Goal: Check status: Check status

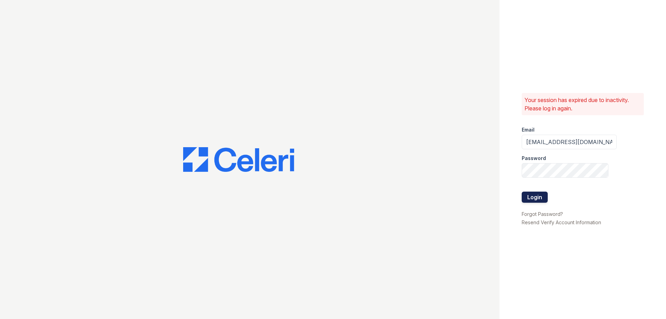
click at [542, 196] on button "Login" at bounding box center [535, 197] width 26 height 11
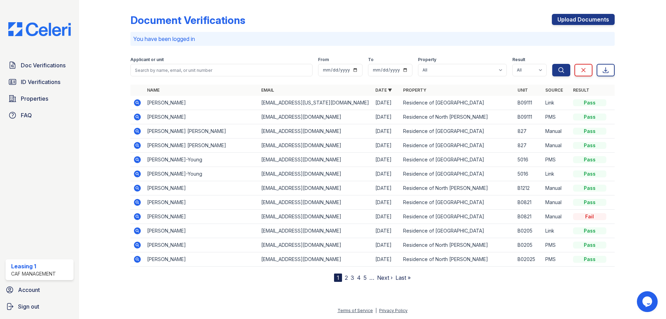
click at [140, 104] on icon at bounding box center [137, 102] width 7 height 7
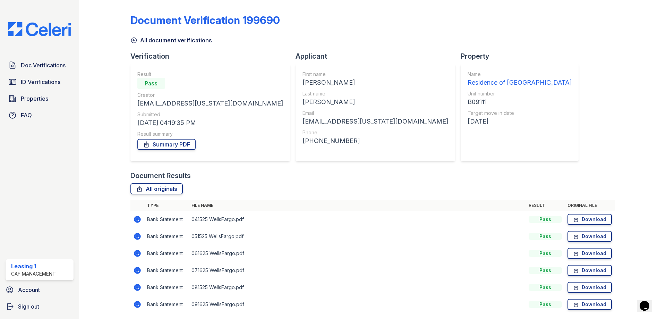
click at [133, 40] on icon at bounding box center [133, 40] width 7 height 7
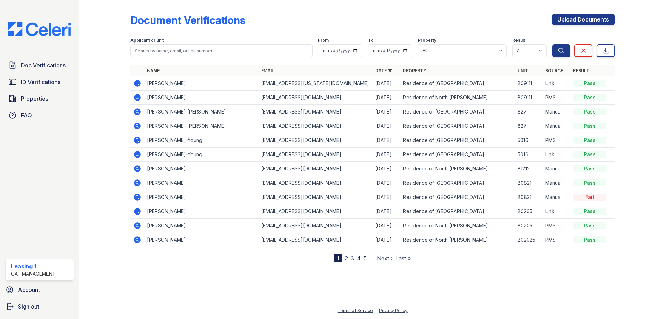
click at [138, 97] on icon at bounding box center [137, 97] width 2 height 2
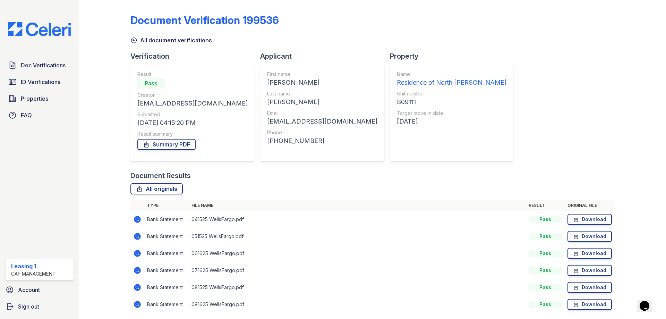
click at [137, 41] on icon at bounding box center [133, 40] width 7 height 7
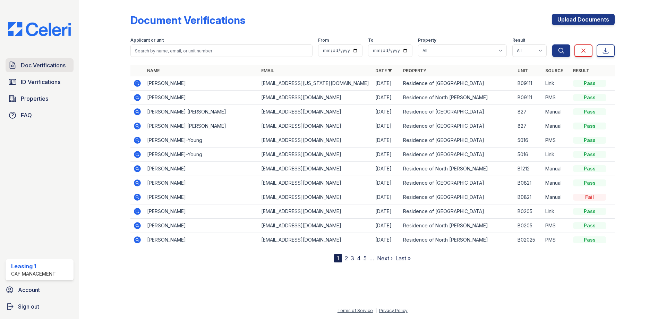
click at [59, 63] on span "Doc Verifications" at bounding box center [43, 65] width 45 height 8
